Goal: Information Seeking & Learning: Check status

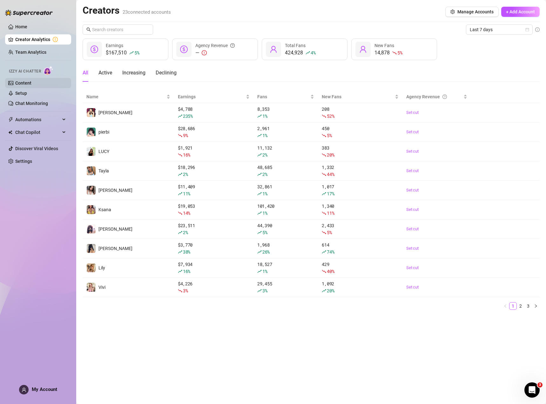
click at [23, 85] on link "Content" at bounding box center [23, 82] width 16 height 5
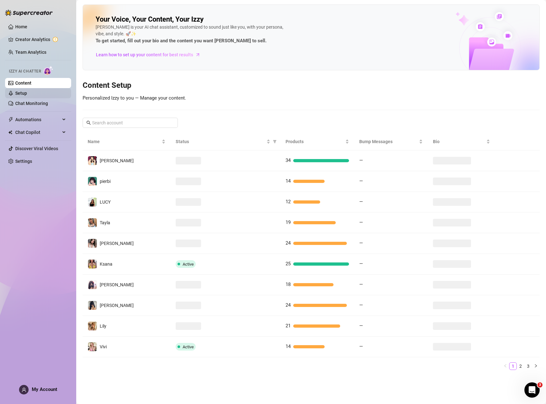
click at [27, 91] on link "Setup" at bounding box center [21, 93] width 12 height 5
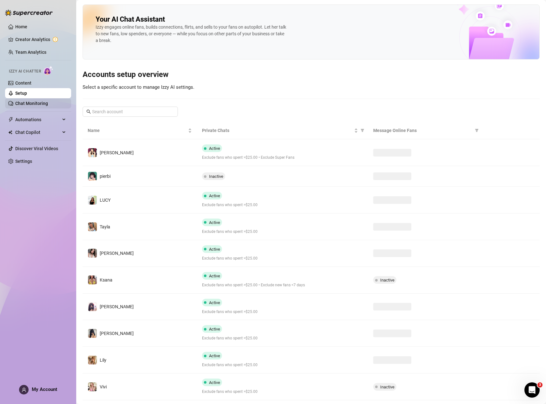
click at [34, 101] on link "Chat Monitoring" at bounding box center [31, 103] width 33 height 5
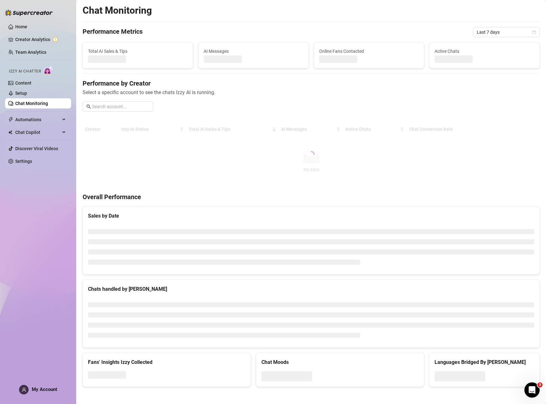
click at [165, 108] on div "Performance by Creator Select a specific account to see the chats Izzy AI is ru…" at bounding box center [311, 98] width 457 height 38
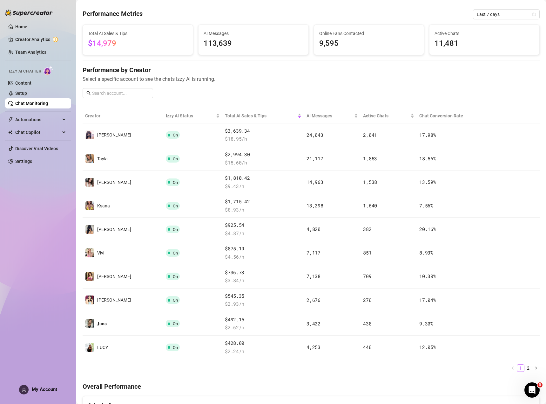
scroll to position [34, 0]
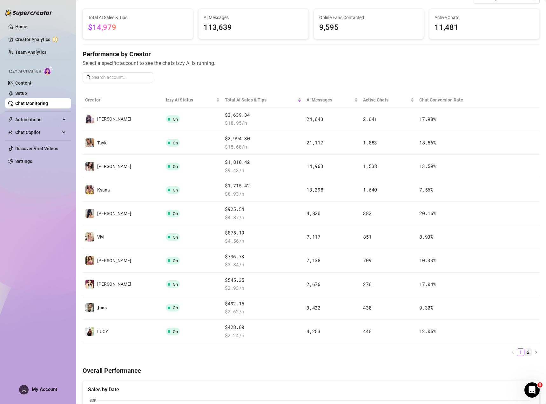
click at [525, 349] on link "2" at bounding box center [528, 351] width 7 height 7
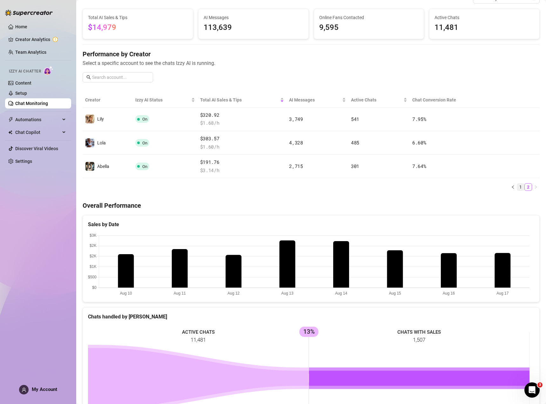
click at [518, 186] on link "1" at bounding box center [521, 186] width 7 height 7
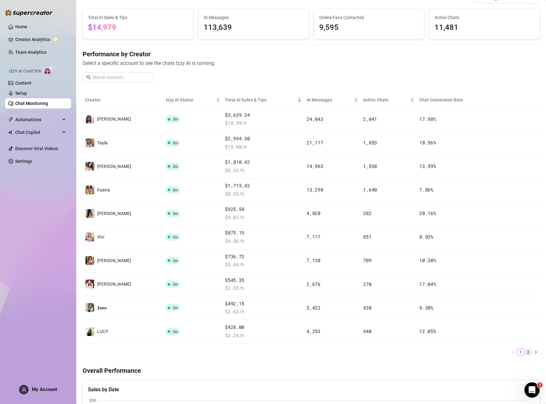
click at [526, 351] on link "2" at bounding box center [528, 351] width 7 height 7
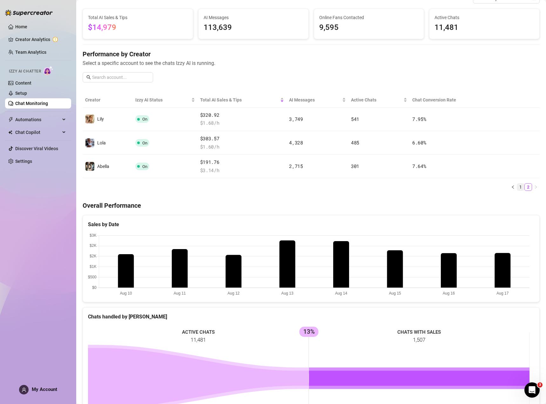
click at [518, 188] on link "1" at bounding box center [521, 186] width 7 height 7
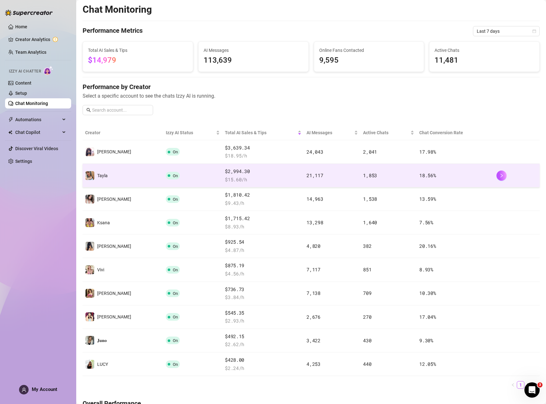
scroll to position [0, 0]
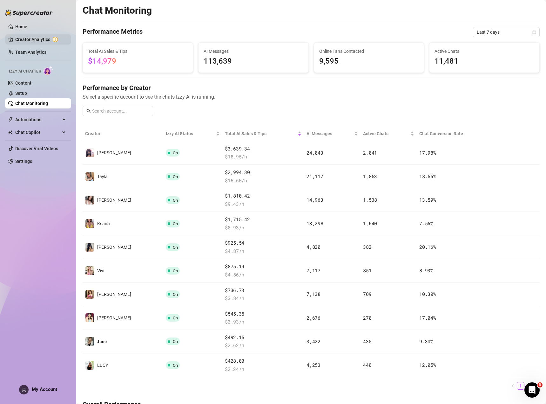
click at [32, 39] on link "Creator Analytics" at bounding box center [40, 39] width 51 height 10
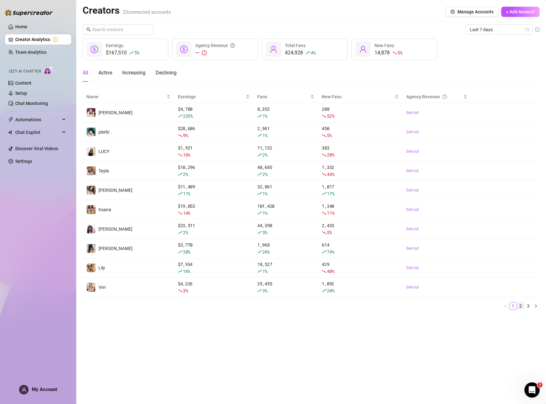
click at [519, 306] on link "2" at bounding box center [521, 305] width 7 height 7
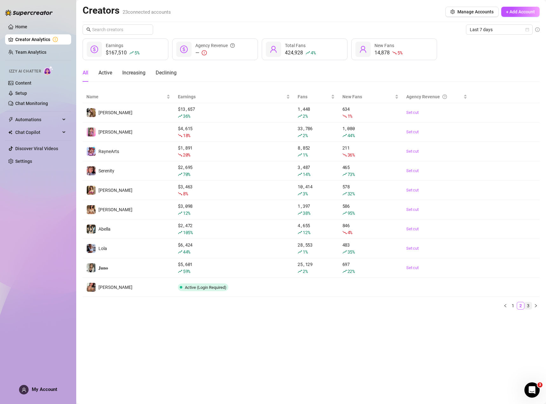
click at [528, 303] on link "3" at bounding box center [528, 305] width 7 height 7
